Goal: Transaction & Acquisition: Subscribe to service/newsletter

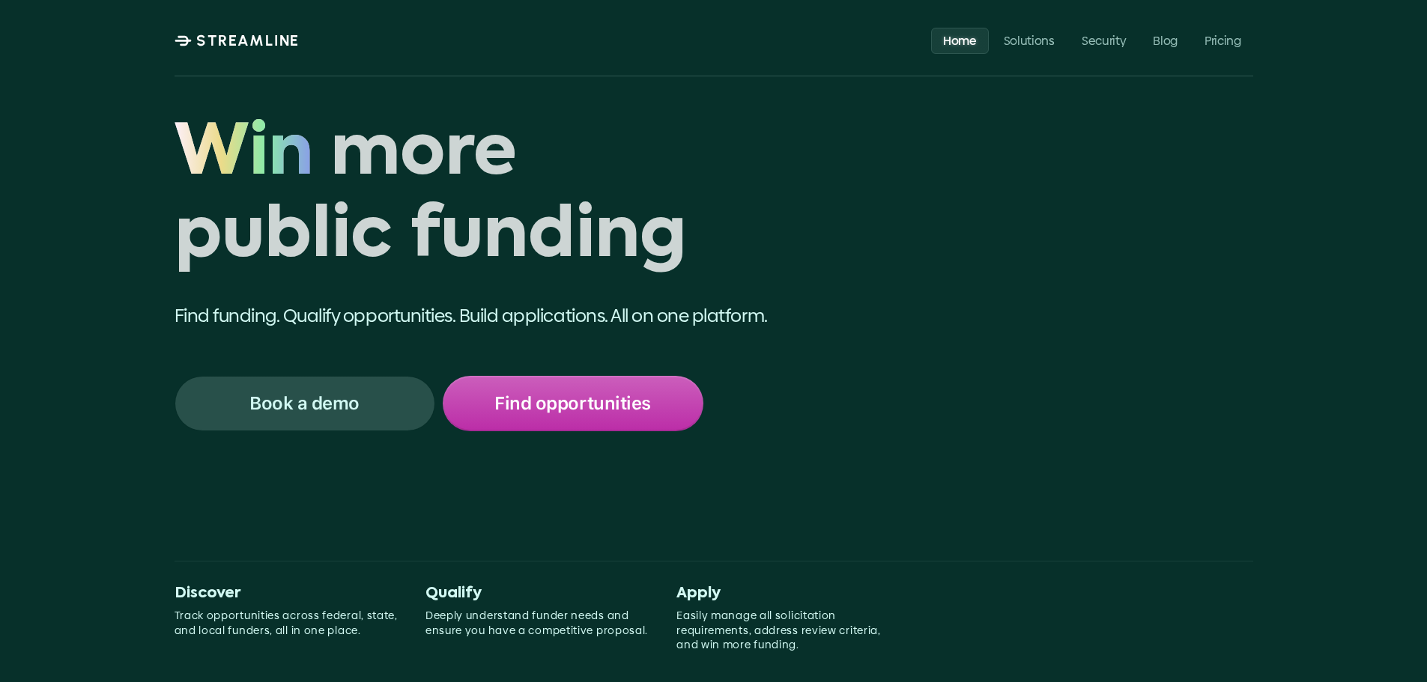
scroll to position [275, 0]
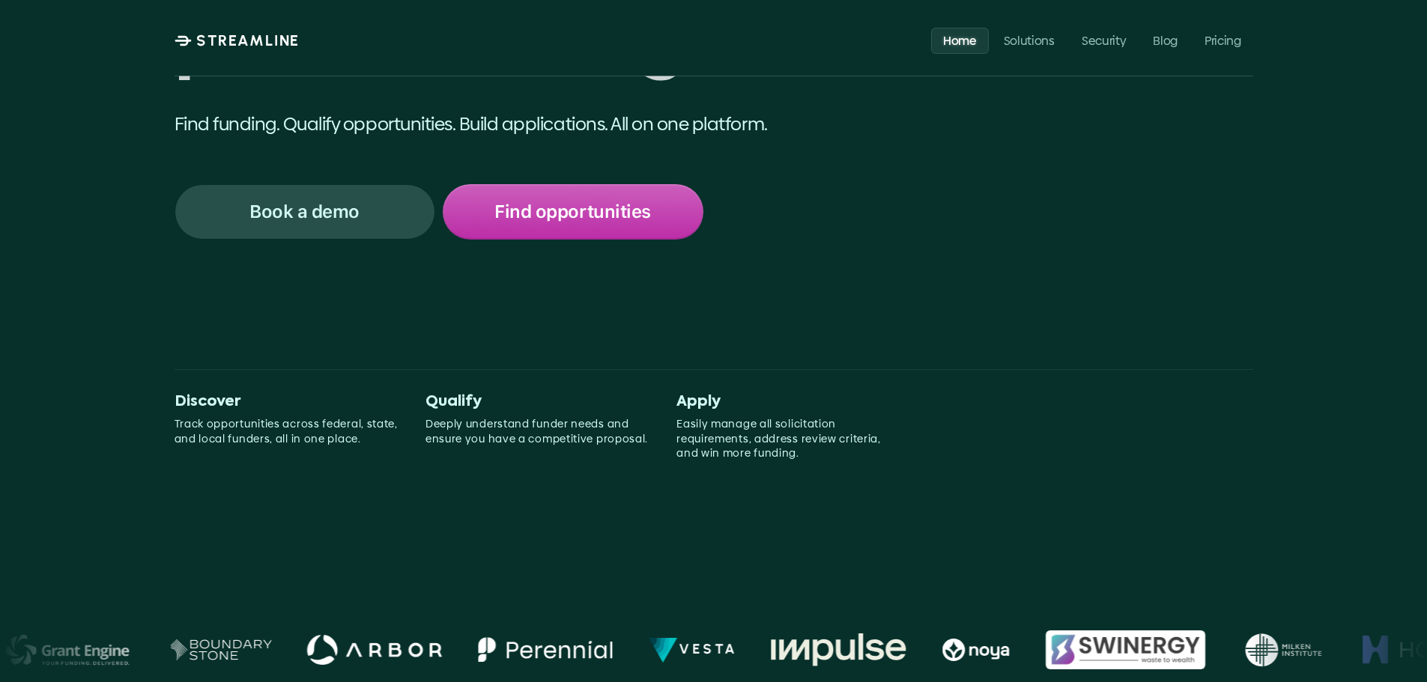
scroll to position [549, 0]
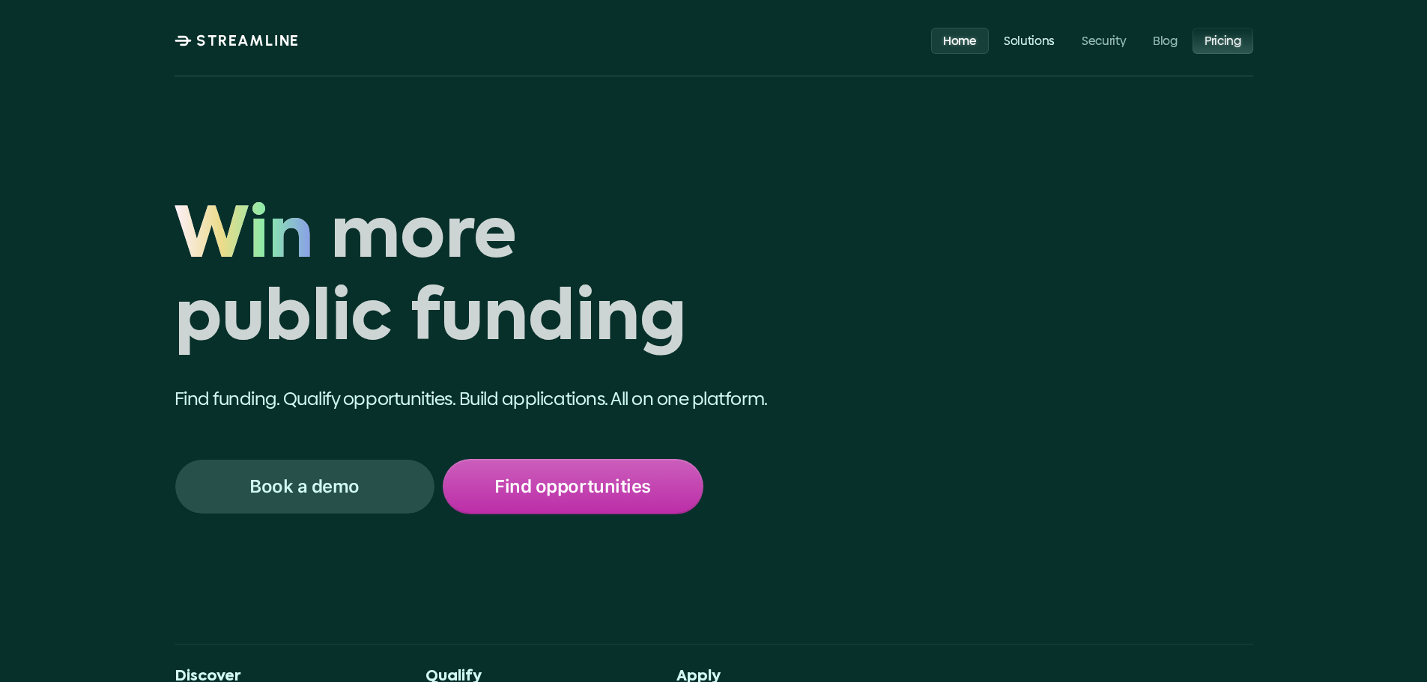
click at [1225, 40] on p "Pricing" at bounding box center [1223, 40] width 37 height 14
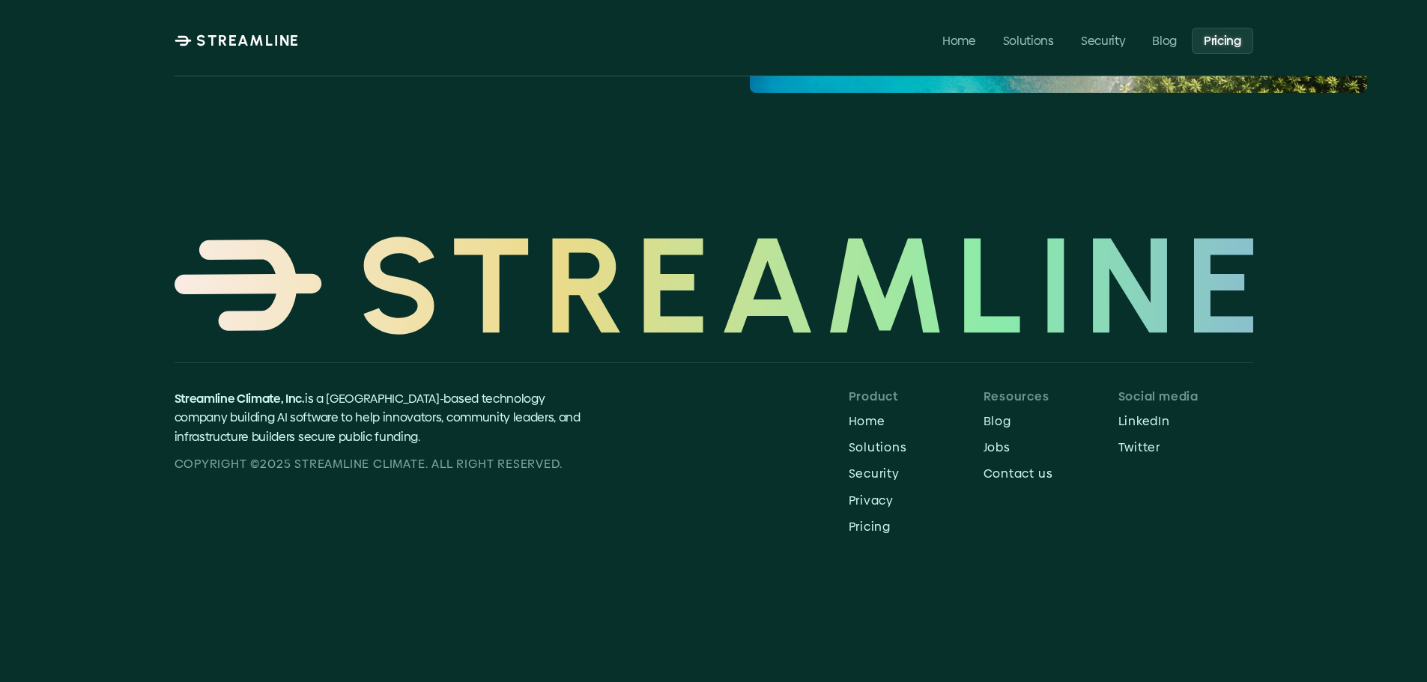
scroll to position [549, 0]
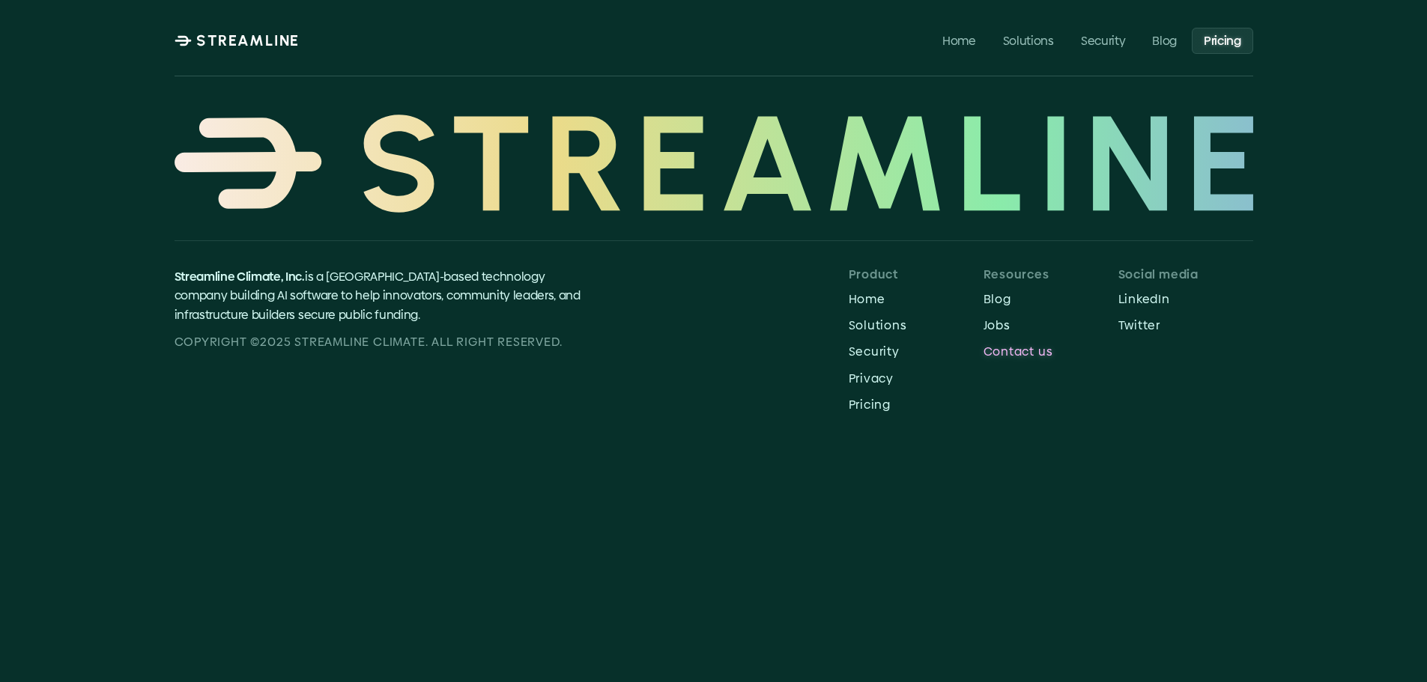
click at [1011, 348] on p "Contact us" at bounding box center [1051, 352] width 135 height 14
